Goal: Task Accomplishment & Management: Manage account settings

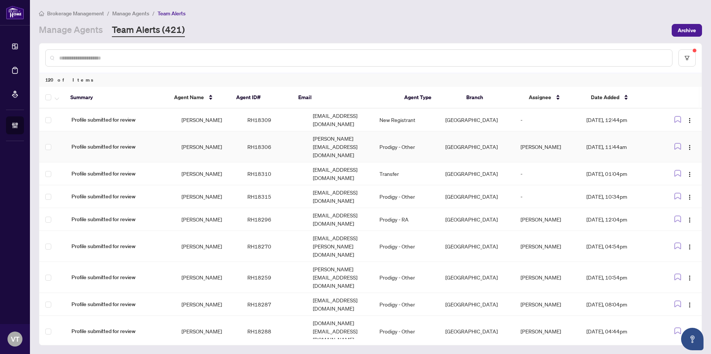
click at [214, 133] on td "[PERSON_NAME]" at bounding box center [209, 146] width 66 height 31
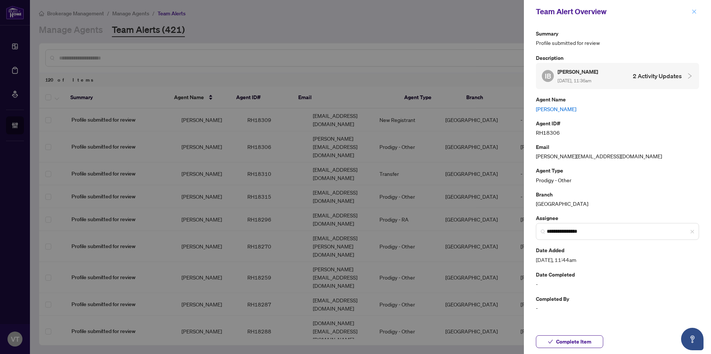
click at [695, 12] on icon "close" at bounding box center [694, 11] width 4 height 4
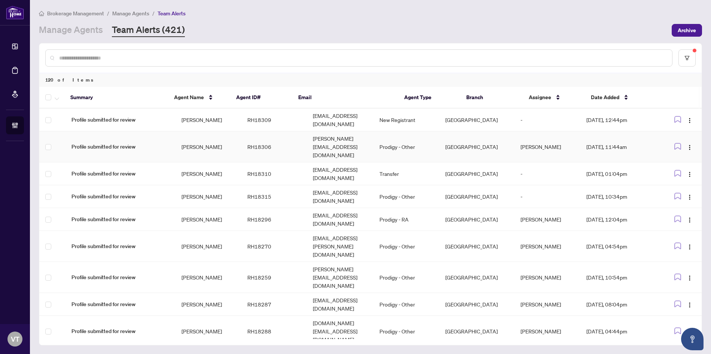
click at [336, 132] on td "[PERSON_NAME][EMAIL_ADDRESS][DOMAIN_NAME]" at bounding box center [340, 146] width 66 height 31
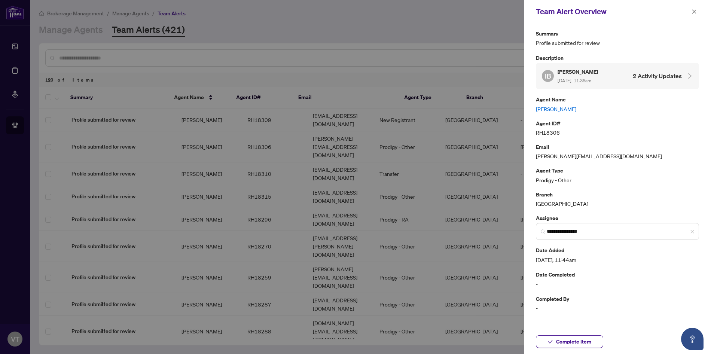
click at [567, 107] on link "[PERSON_NAME]" at bounding box center [617, 109] width 163 height 8
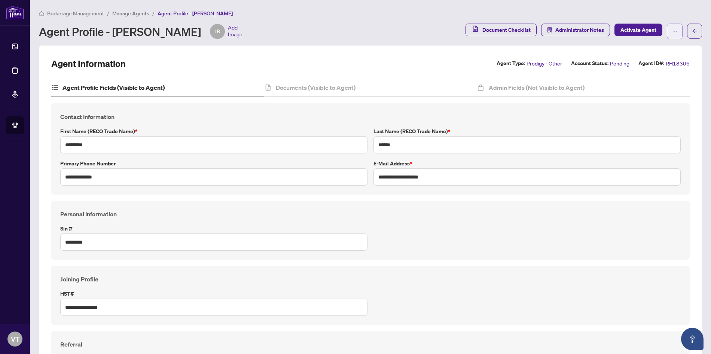
click at [672, 34] on span "button" at bounding box center [674, 31] width 5 height 12
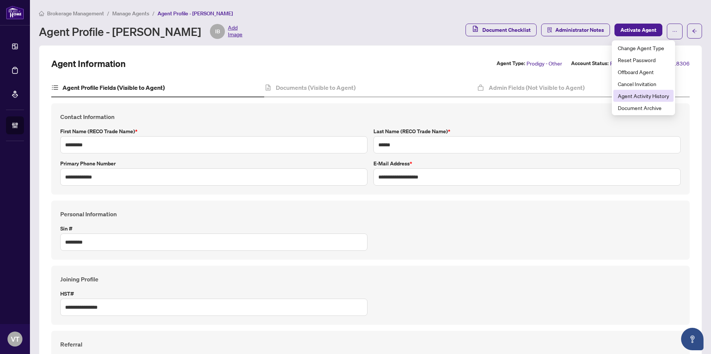
click at [657, 94] on span "Agent Activity History" at bounding box center [643, 96] width 51 height 8
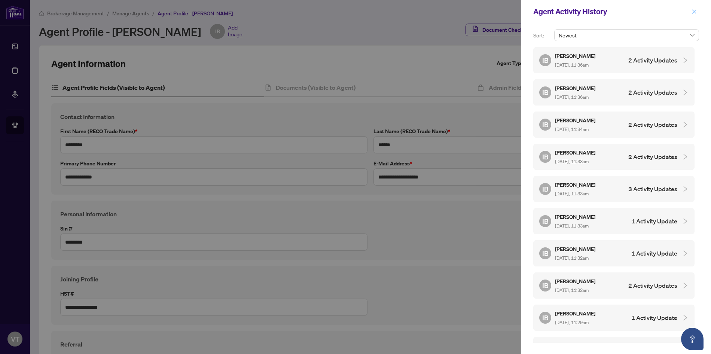
click at [697, 15] on button "button" at bounding box center [694, 11] width 10 height 9
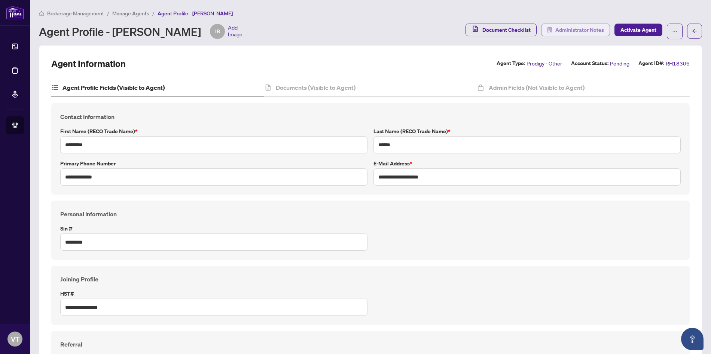
click at [555, 30] on span "Administrator Notes" at bounding box center [579, 30] width 49 height 12
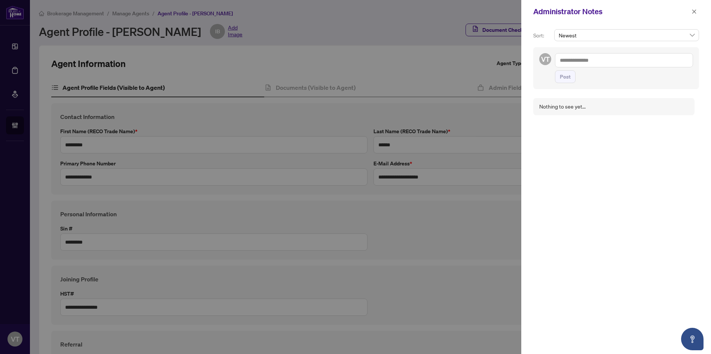
click at [697, 9] on button "button" at bounding box center [694, 11] width 10 height 9
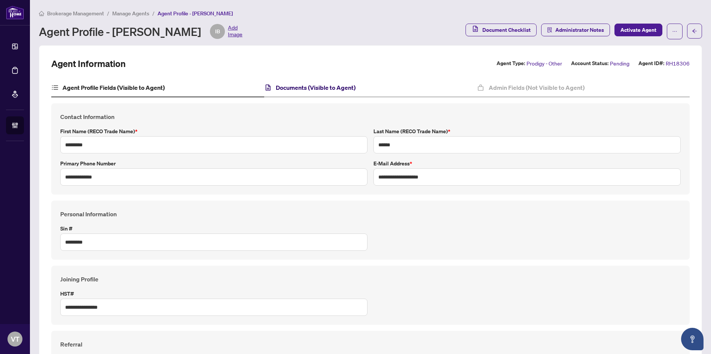
click at [323, 89] on h4 "Documents (Visible to Agent)" at bounding box center [316, 87] width 80 height 9
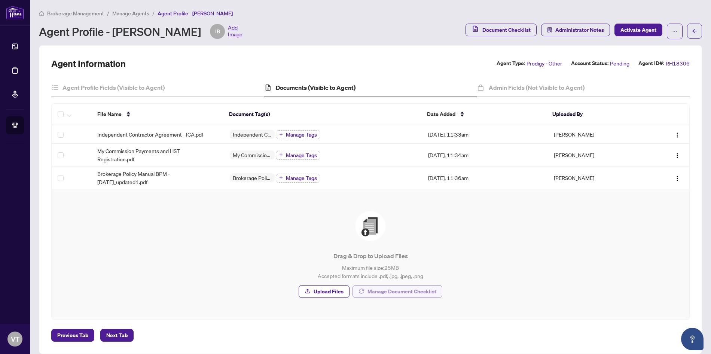
click at [381, 292] on span "Manage Document Checklist" at bounding box center [402, 292] width 69 height 12
